Goal: Task Accomplishment & Management: Complete application form

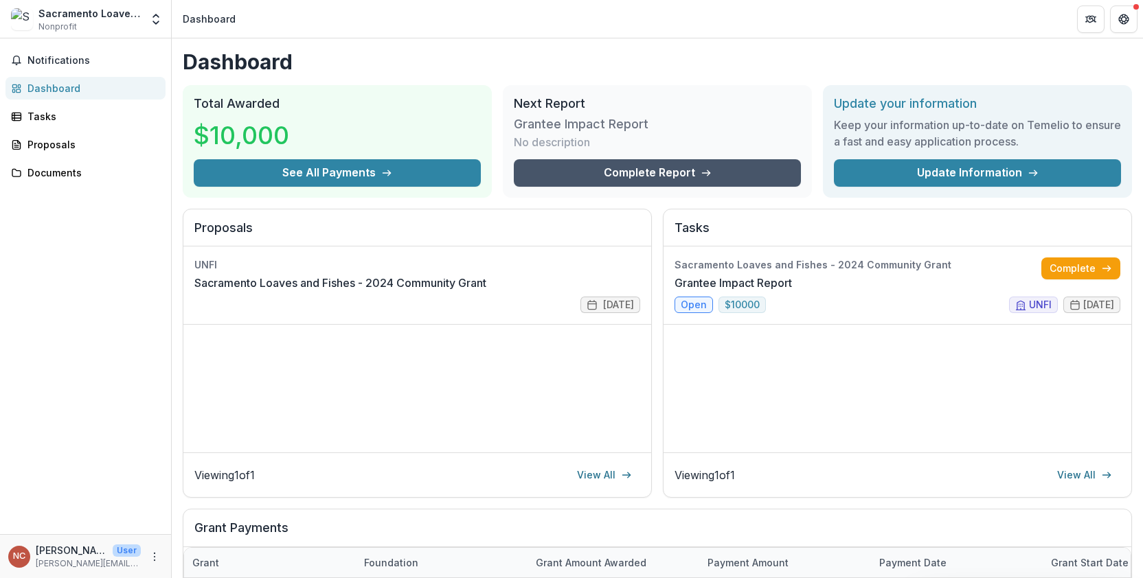
click at [612, 167] on link "Complete Report" at bounding box center [657, 172] width 287 height 27
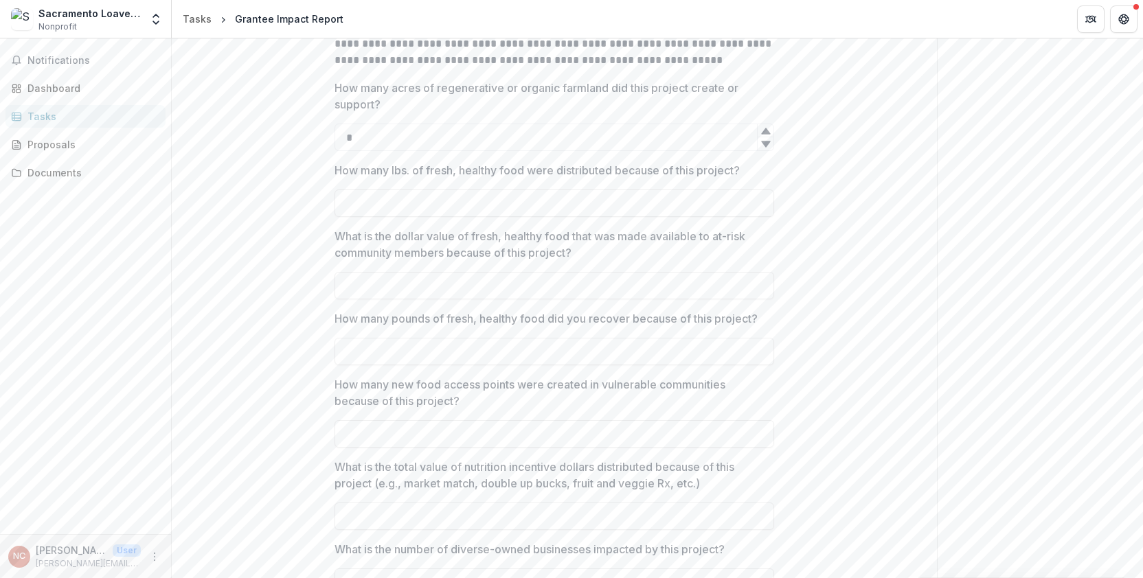
scroll to position [755, 0]
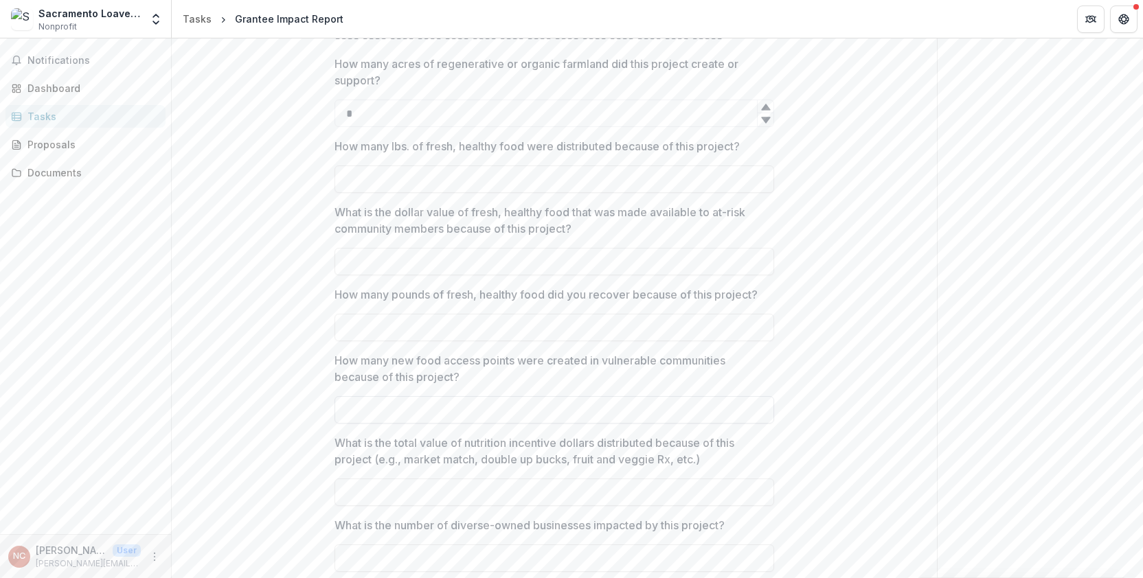
click at [349, 407] on input "How many new food access points were created in vulnerable communities because …" at bounding box center [553, 409] width 439 height 27
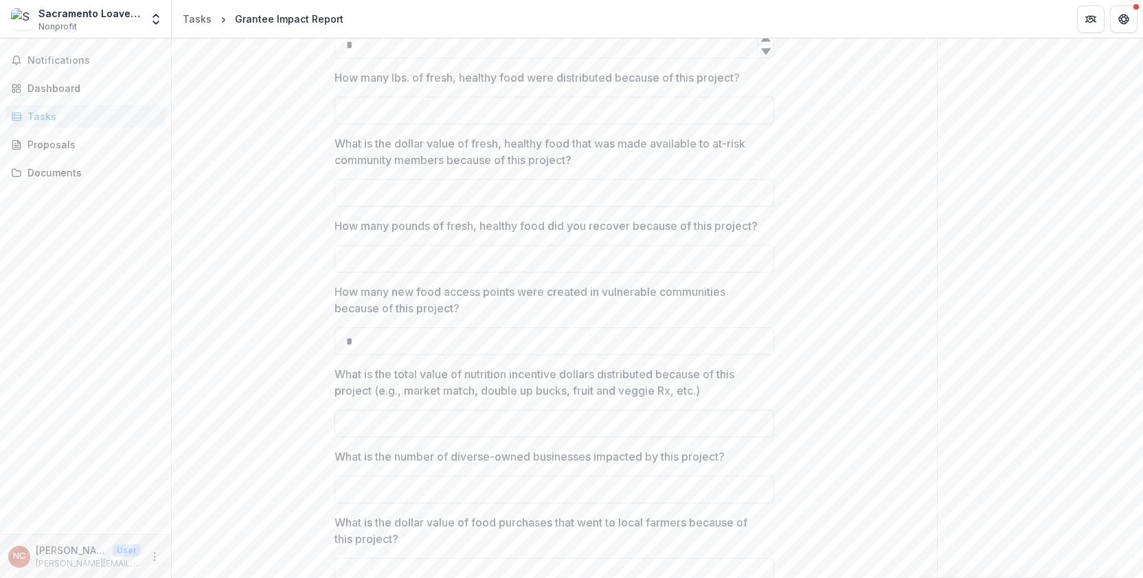
type input "*"
click at [377, 419] on input "What is the total value of nutrition incentive dollars distributed because of t…" at bounding box center [553, 423] width 439 height 27
type input "*"
click at [362, 487] on input "What is the number of diverse-owned businesses impacted by this project?" at bounding box center [553, 489] width 439 height 27
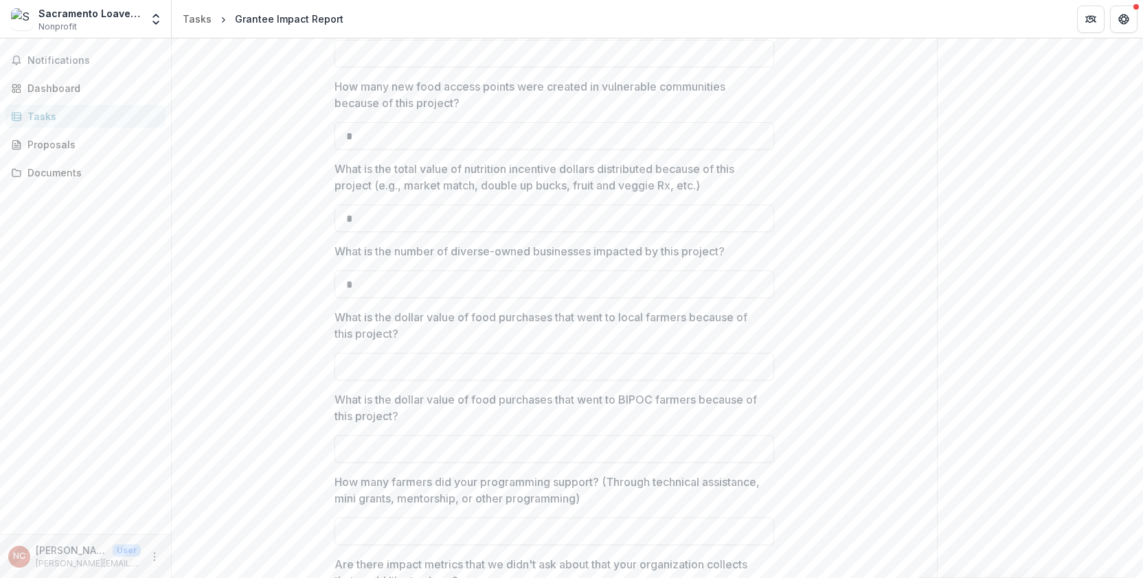
scroll to position [1030, 0]
type input "*"
click at [535, 358] on input "What is the dollar value of food purchases that went to local farmers because o…" at bounding box center [553, 365] width 439 height 27
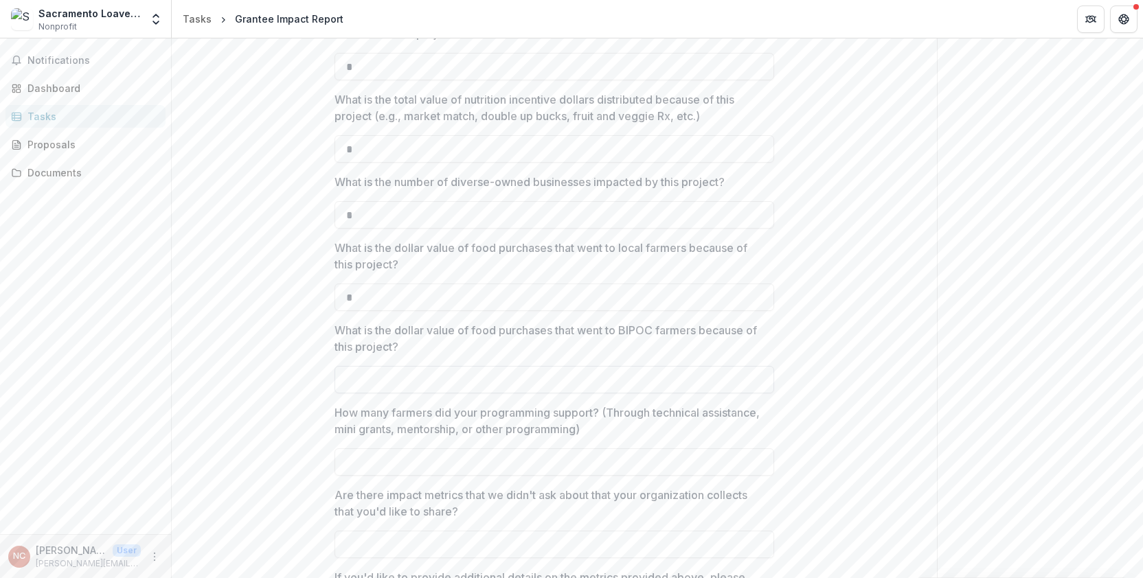
type input "*"
click at [599, 381] on input "What is the dollar value of food purchases that went to BIPOC farmers because o…" at bounding box center [553, 379] width 439 height 27
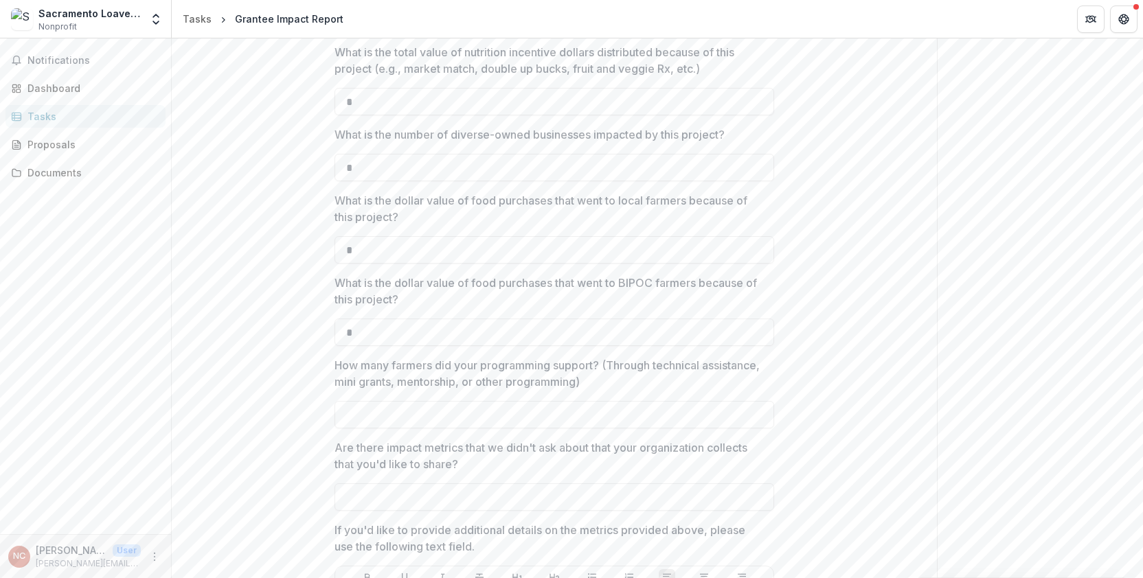
scroll to position [1167, 0]
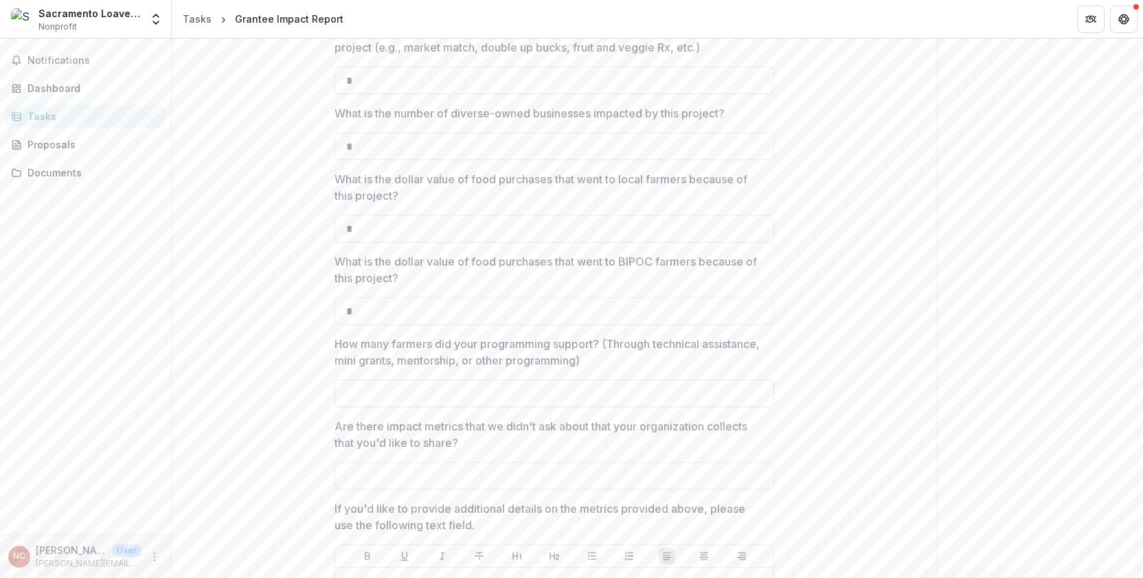
type input "*"
click at [411, 391] on input "How many farmers did your programming support? (Through technical assistance, m…" at bounding box center [553, 393] width 439 height 27
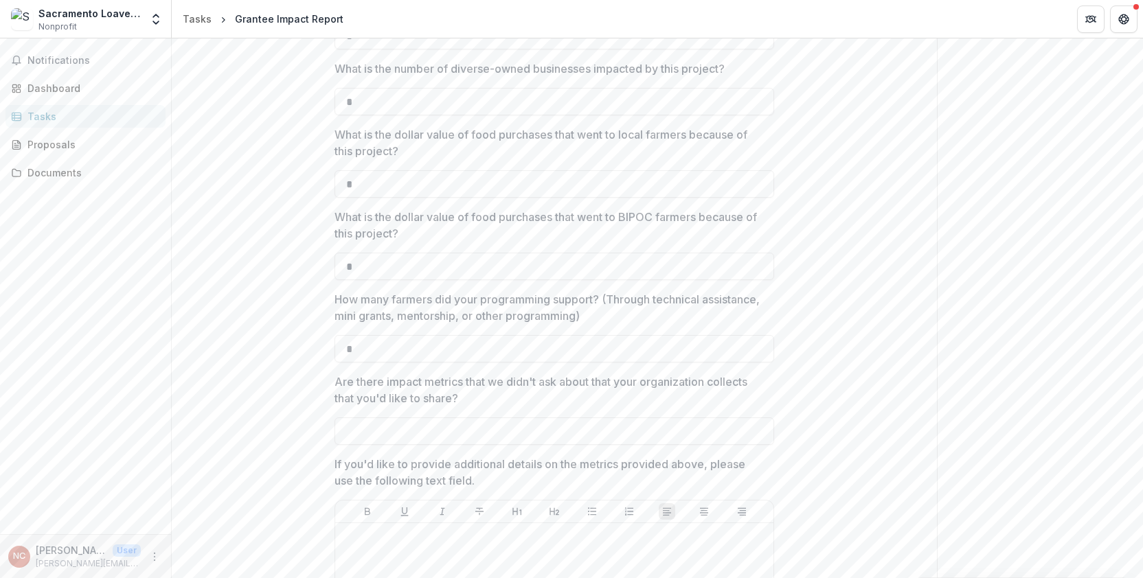
scroll to position [1236, 0]
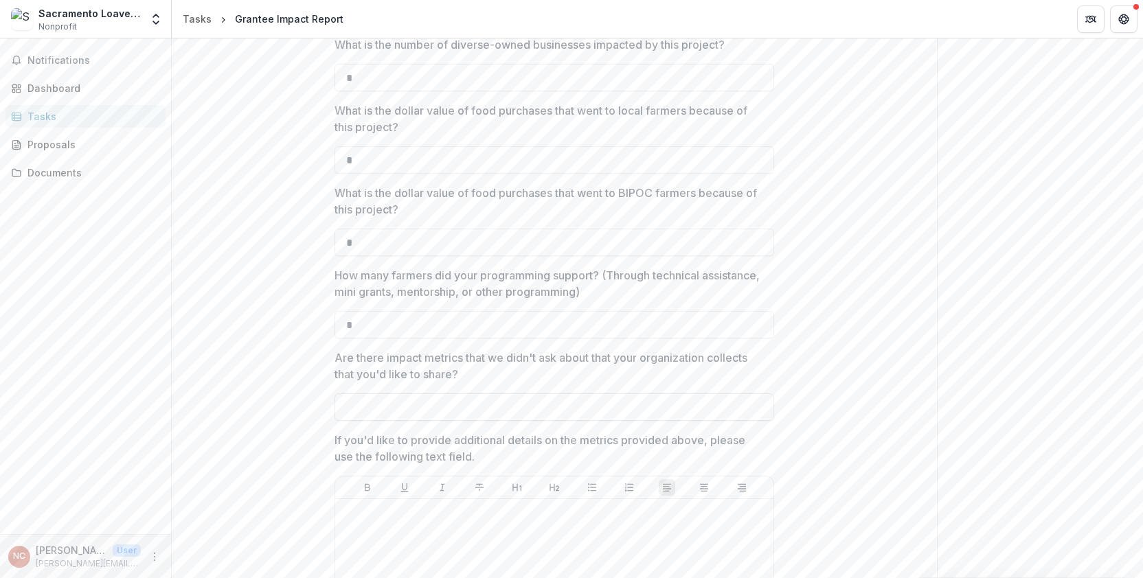
type input "*"
click at [351, 409] on input "Are there impact metrics that we didn't ask about that your organization collec…" at bounding box center [553, 406] width 439 height 27
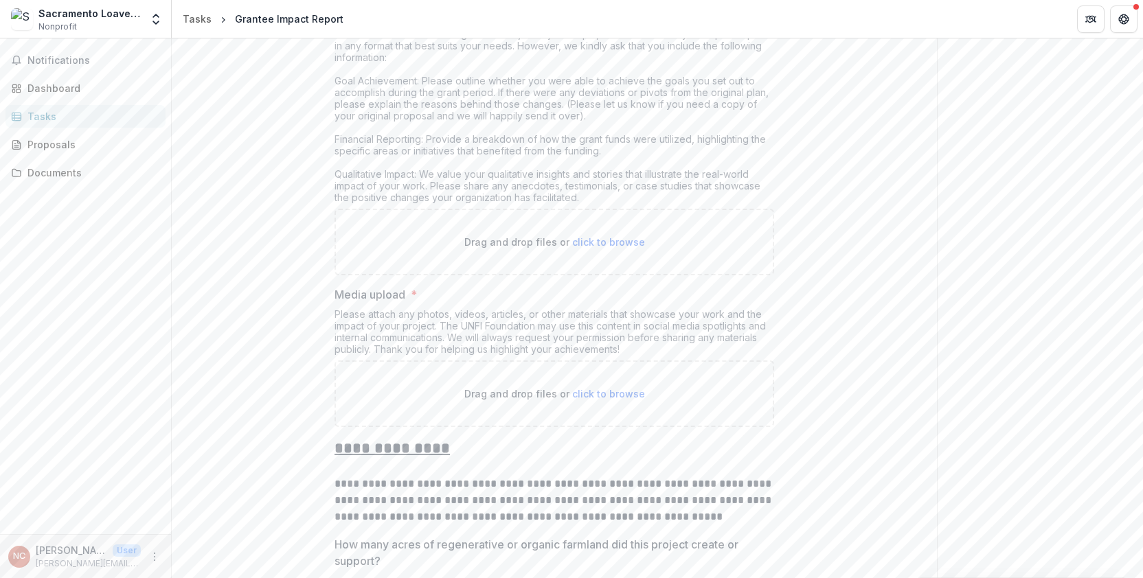
scroll to position [206, 0]
